Goal: Task Accomplishment & Management: Use online tool/utility

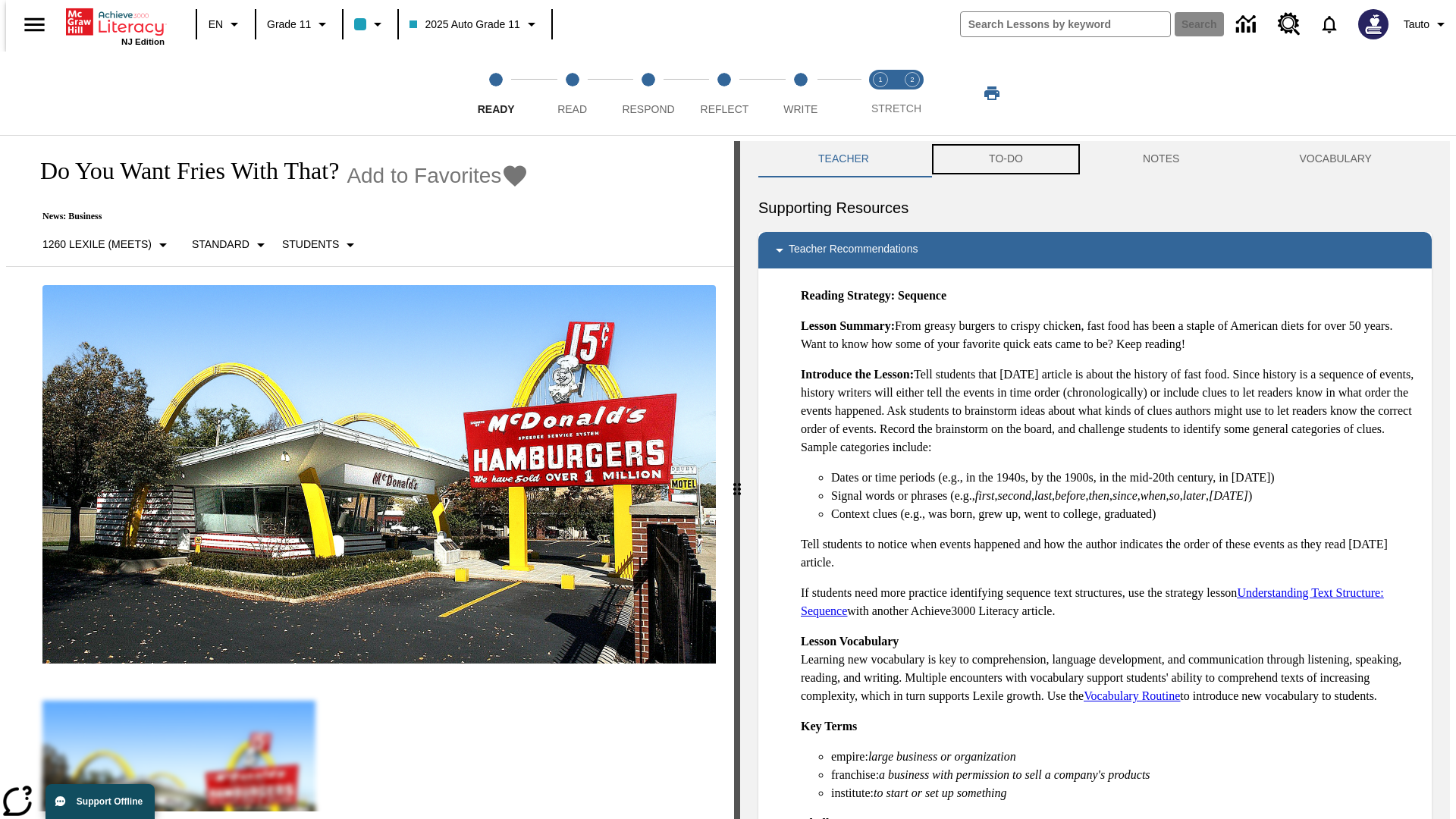
click at [1005, 159] on button "TO-DO" at bounding box center [1006, 159] width 154 height 37
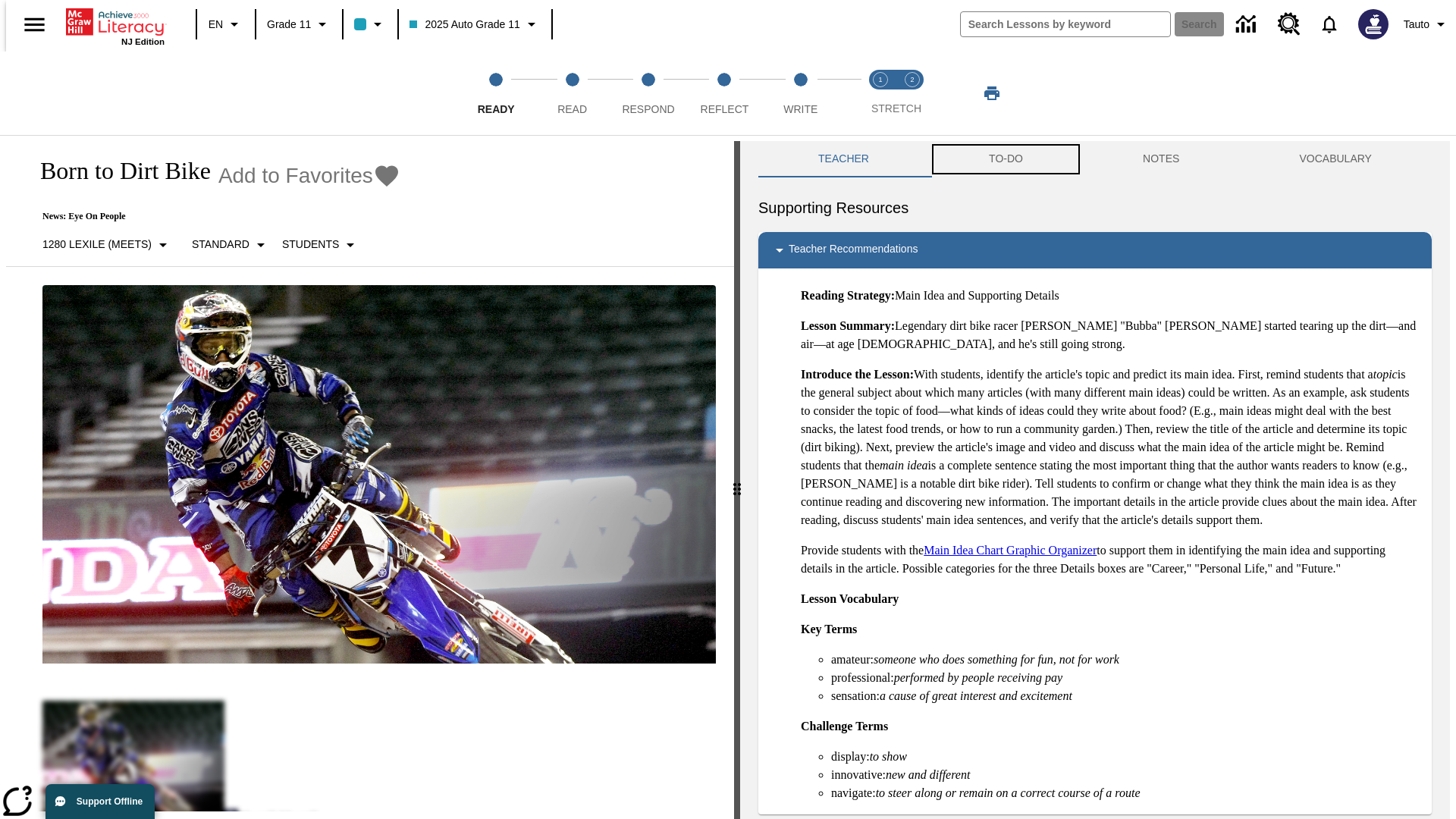
click at [1005, 159] on button "TO-DO" at bounding box center [1006, 159] width 154 height 37
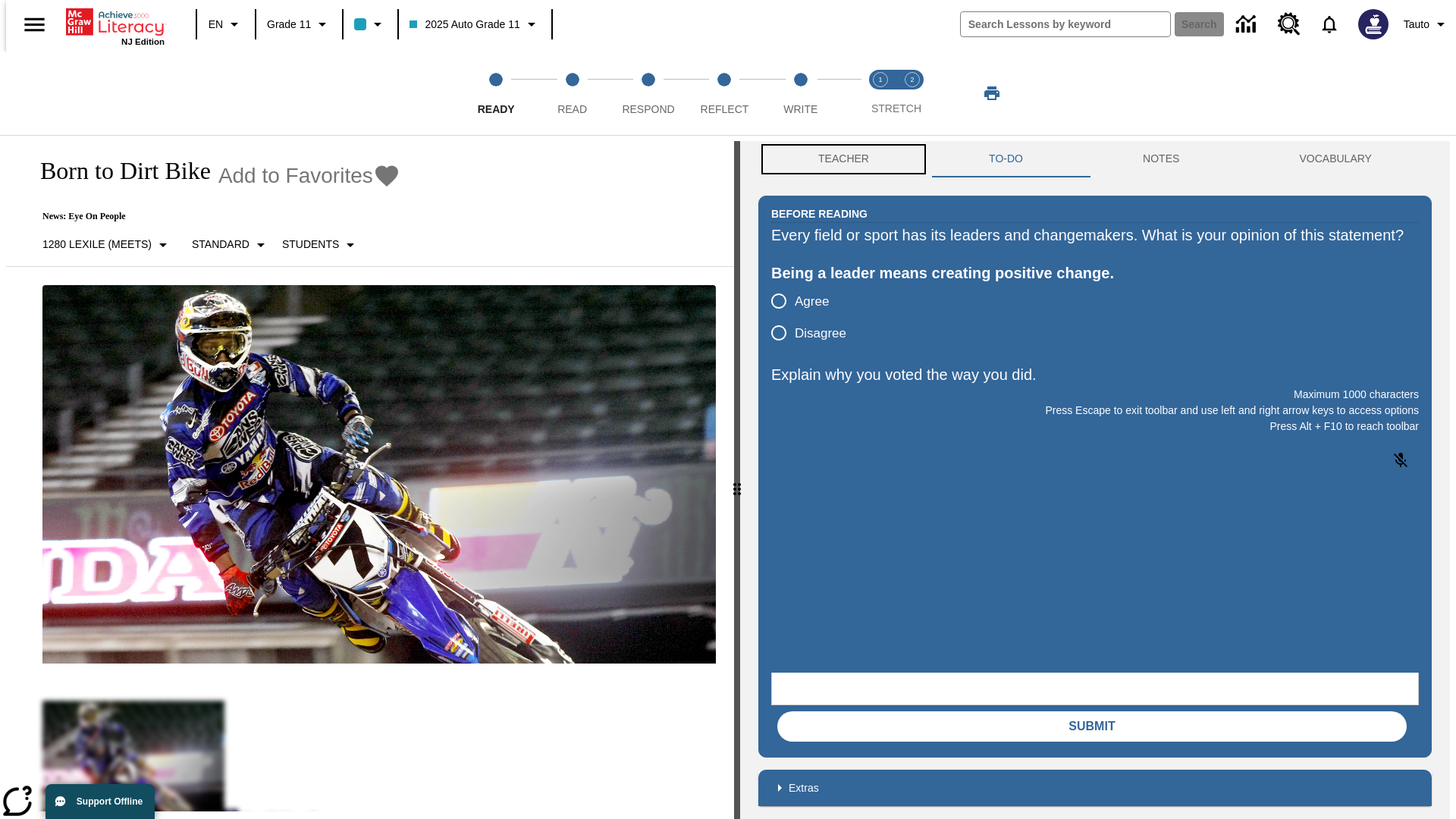
scroll to position [1, 0]
click at [839, 159] on button "Teacher" at bounding box center [843, 159] width 170 height 37
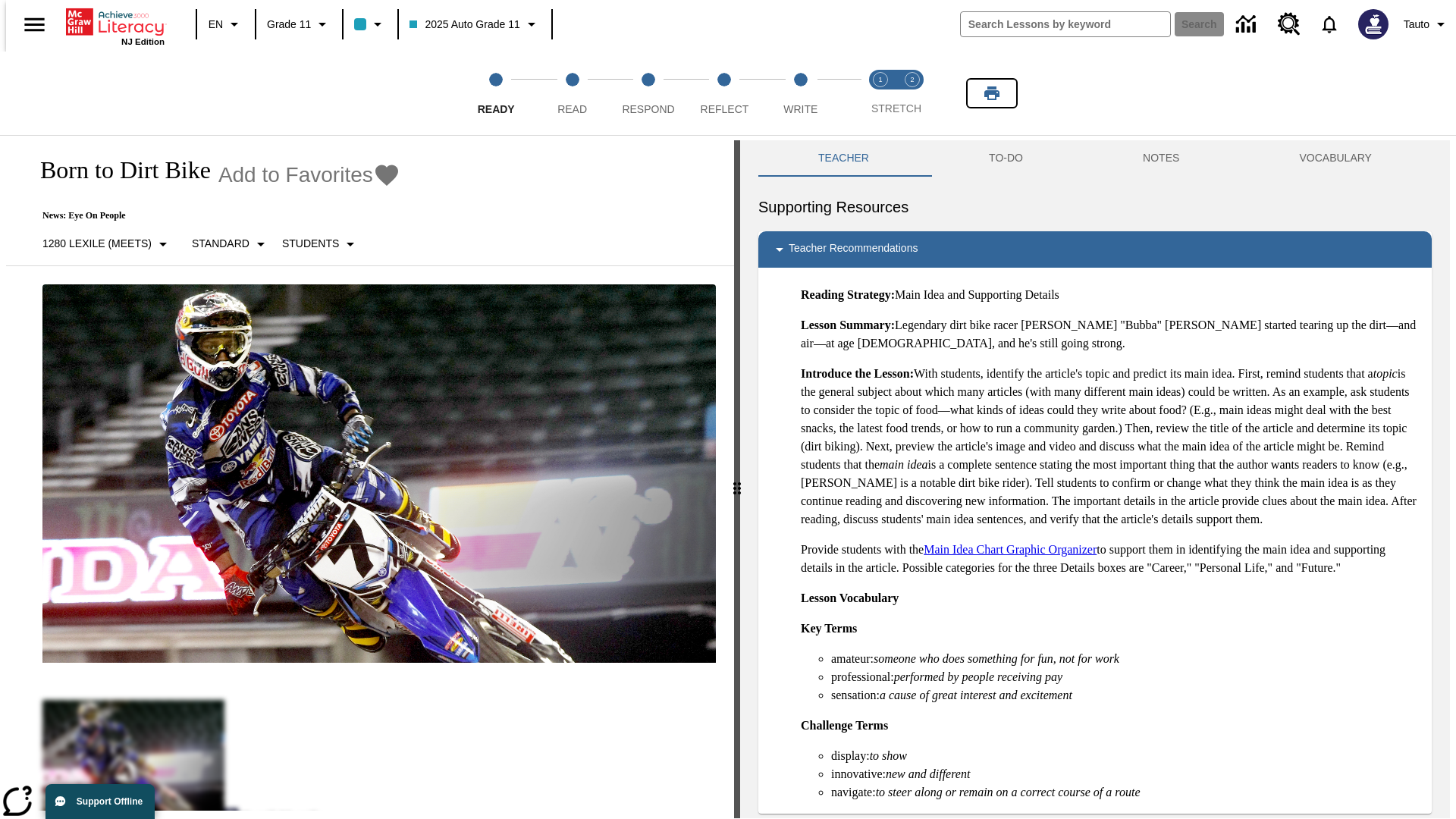
click at [992, 94] on icon "Print" at bounding box center [992, 94] width 15 height 13
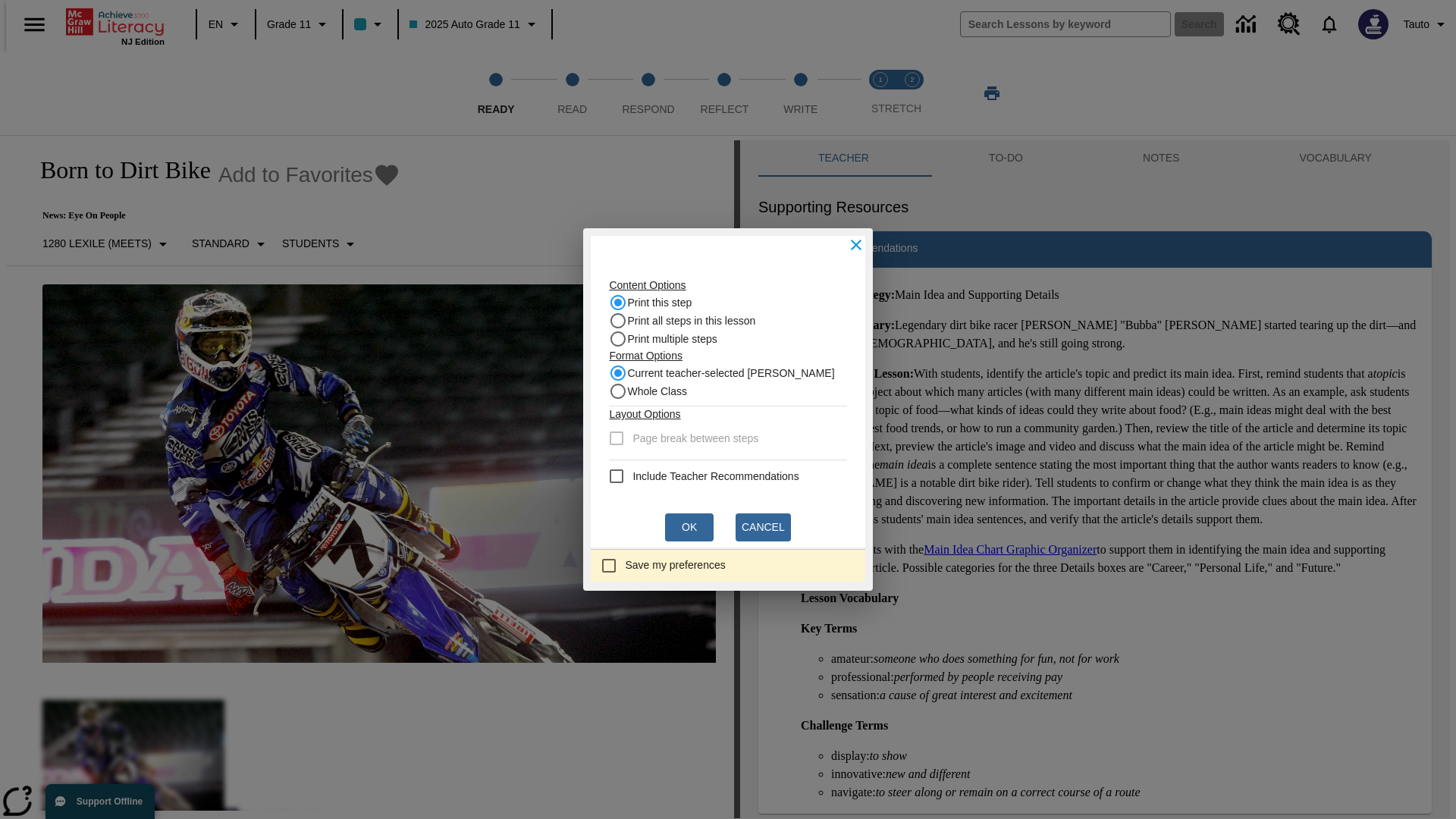
click at [621, 477] on recommendation "Include Teacher Recommendations" at bounding box center [617, 477] width 18 height 18
checkbox recommendation "true"
